Goal: Check status: Check status

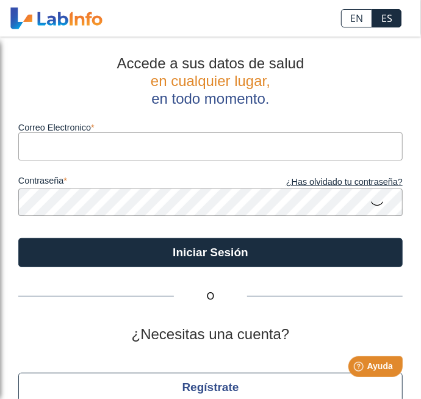
click at [54, 147] on input "Correo Electronico" at bounding box center [210, 145] width 384 height 27
type input "jojoli2009@live.com"
click at [18, 238] on button "Iniciar Sesión" at bounding box center [210, 252] width 384 height 29
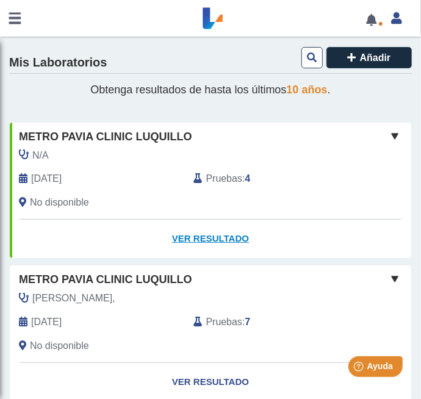
click at [219, 242] on link "Ver Resultado" at bounding box center [210, 238] width 401 height 38
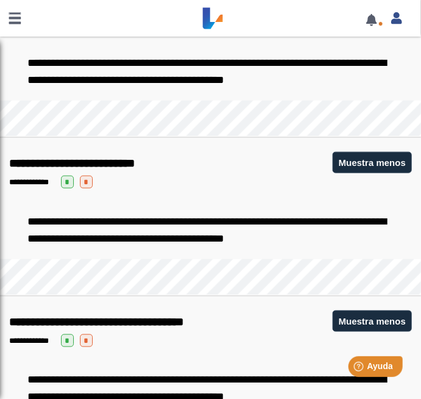
scroll to position [411, 0]
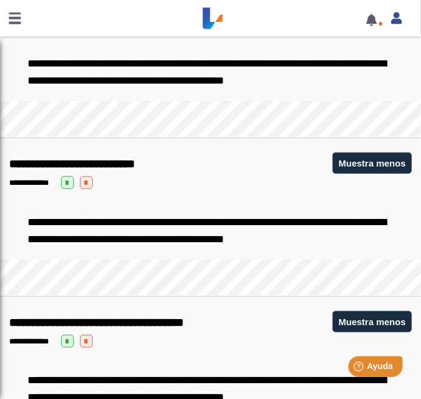
click at [169, 328] on div "**********" at bounding box center [210, 322] width 402 height 26
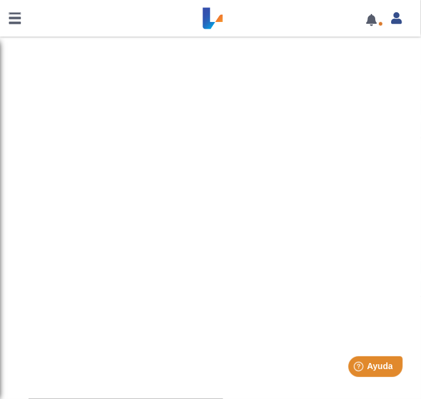
click at [12, 23] on link at bounding box center [14, 18] width 29 height 37
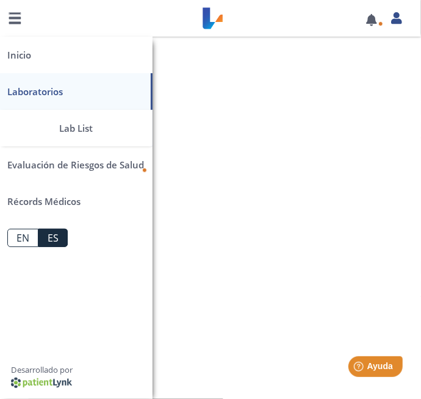
click at [34, 94] on link "Laboratorios" at bounding box center [76, 91] width 152 height 37
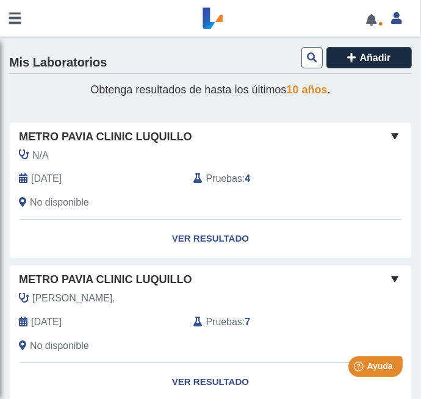
click at [394, 139] on span at bounding box center [394, 136] width 15 height 15
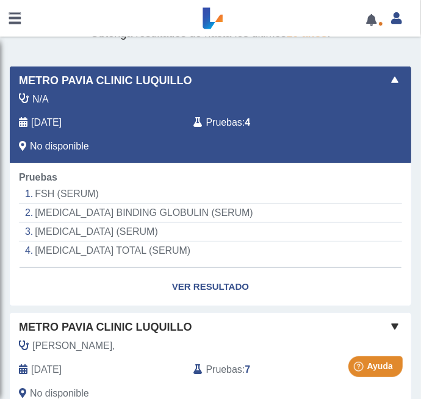
scroll to position [66, 0]
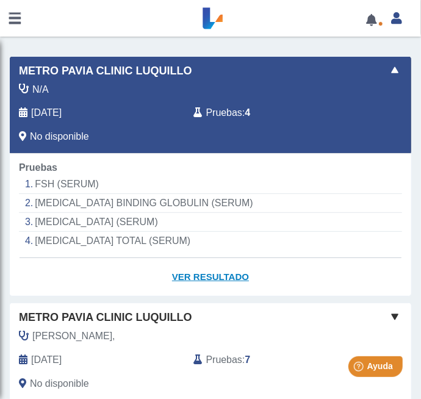
click at [218, 279] on link "Ver Resultado" at bounding box center [210, 277] width 401 height 38
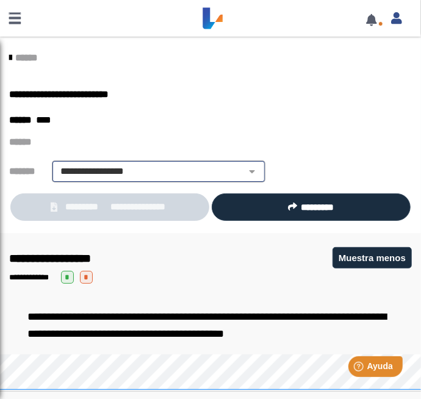
click at [235, 177] on select "**********" at bounding box center [158, 171] width 206 height 15
